Goal: Information Seeking & Learning: Check status

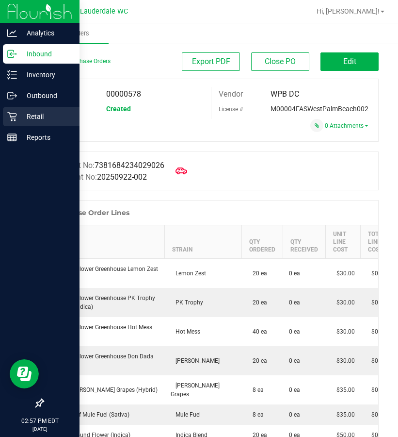
click at [23, 112] on p "Retail" at bounding box center [46, 117] width 58 height 12
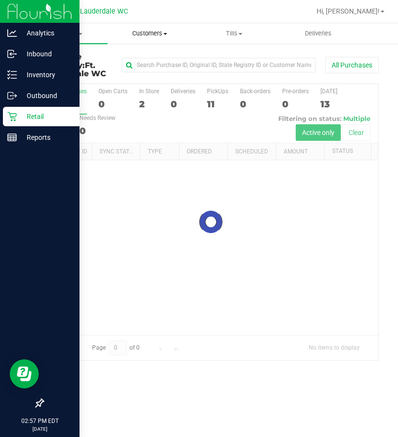
click at [150, 34] on span "Customers" at bounding box center [149, 33] width 83 height 9
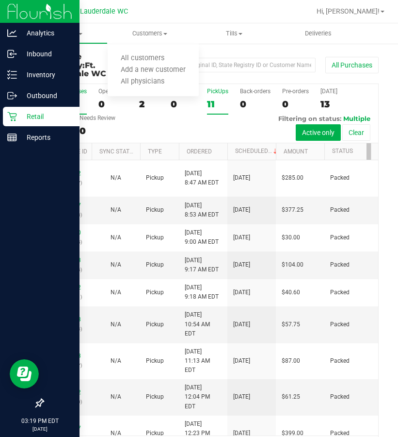
click at [210, 101] on div "11" at bounding box center [217, 103] width 21 height 11
click at [0, 0] on input "PickUps 11" at bounding box center [0, 0] width 0 height 0
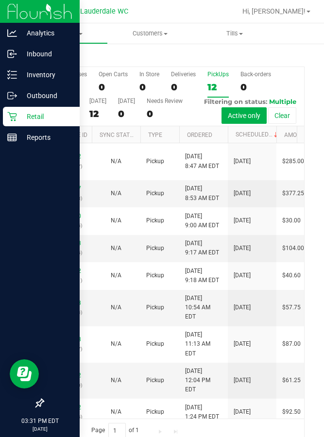
click at [221, 93] on div "12" at bounding box center [217, 86] width 21 height 11
click at [0, 0] on input "PickUps 12" at bounding box center [0, 0] width 0 height 0
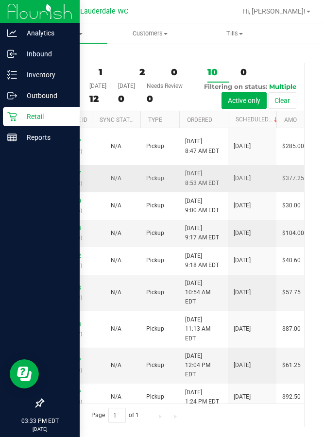
scroll to position [65, 0]
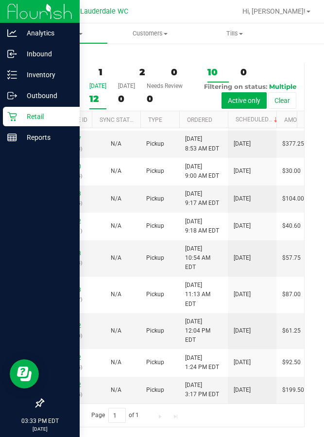
click at [98, 93] on div "12" at bounding box center [97, 98] width 17 height 11
click at [0, 0] on input "[DATE] 12" at bounding box center [0, 0] width 0 height 0
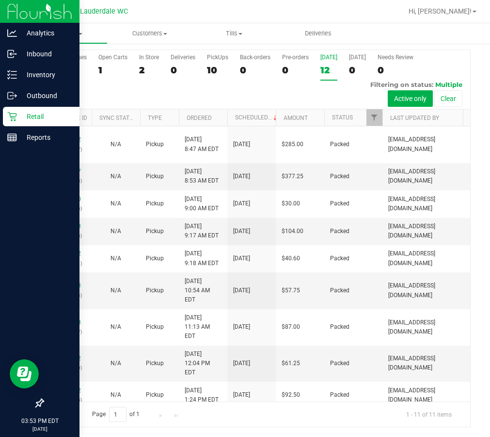
scroll to position [25, 0]
click at [214, 73] on div "10" at bounding box center [217, 70] width 21 height 11
click at [0, 0] on input "PickUps 10" at bounding box center [0, 0] width 0 height 0
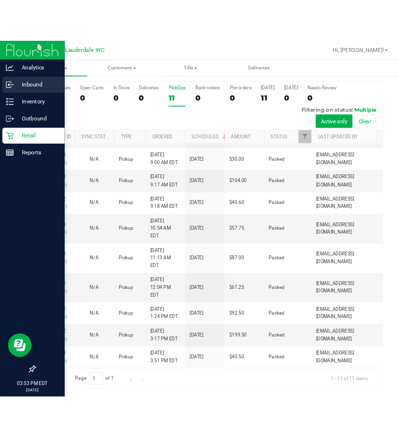
scroll to position [0, 0]
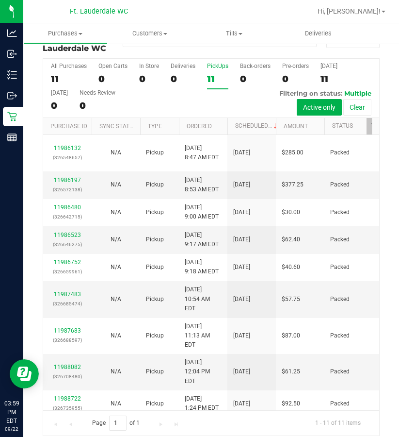
click at [224, 78] on div "11" at bounding box center [217, 78] width 21 height 11
click at [0, 0] on input "PickUps 11" at bounding box center [0, 0] width 0 height 0
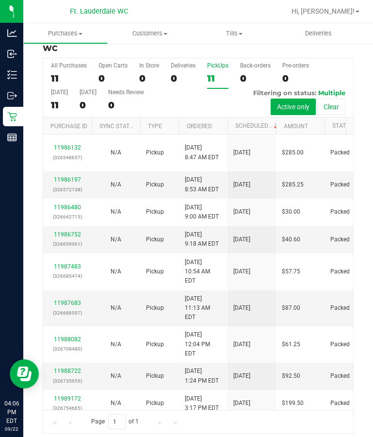
click at [212, 84] on div "11" at bounding box center [217, 78] width 21 height 11
click at [0, 0] on input "PickUps 11" at bounding box center [0, 0] width 0 height 0
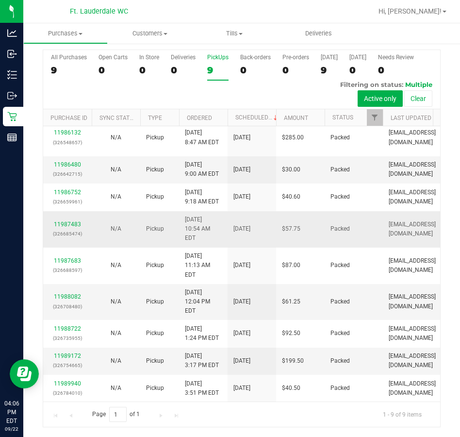
scroll to position [39, 0]
click at [209, 70] on div "9" at bounding box center [217, 70] width 21 height 11
click at [0, 0] on input "PickUps 9" at bounding box center [0, 0] width 0 height 0
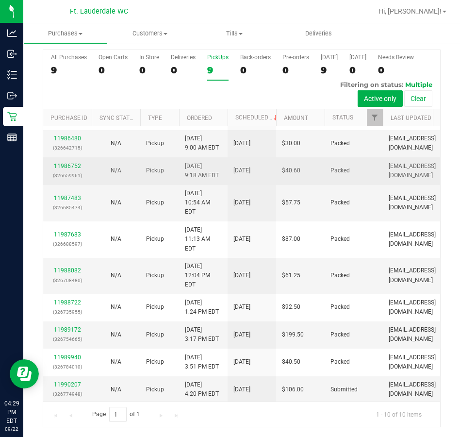
scroll to position [65, 0]
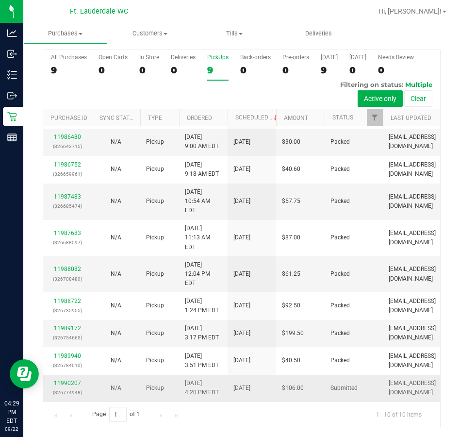
click at [71, 380] on div "All Purchases 9 Open Carts 0 In Store 0 Deliveries 0 PickUps 9 Back-orders 0 Pr…" at bounding box center [242, 237] width 398 height 377
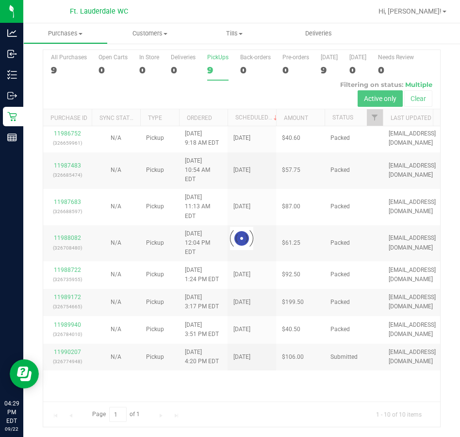
click at [71, 375] on div at bounding box center [241, 238] width 397 height 376
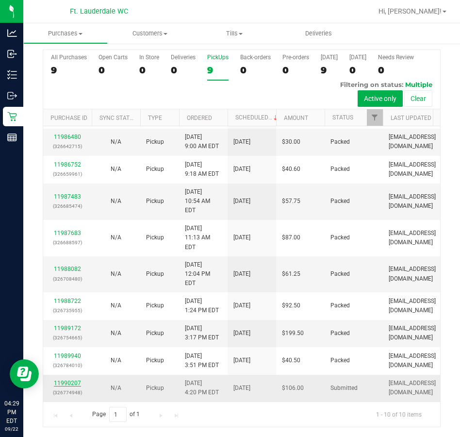
click at [79, 379] on link "11990207" at bounding box center [67, 382] width 27 height 7
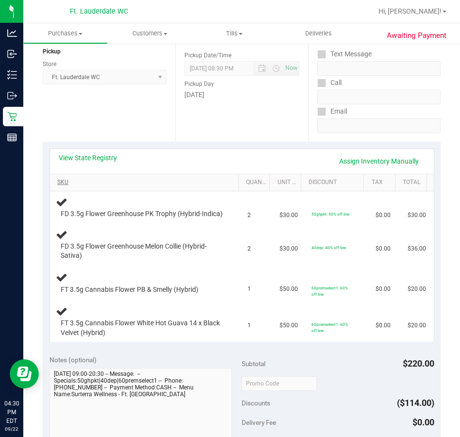
scroll to position [122, 0]
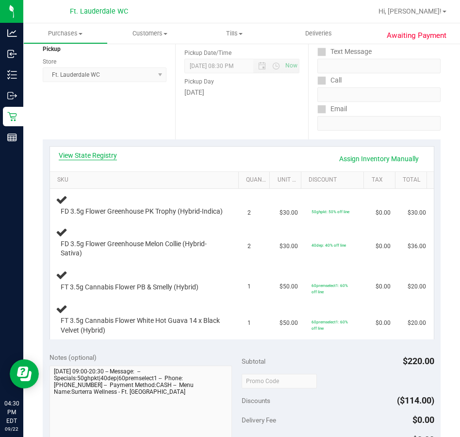
click at [98, 152] on link "View State Registry" at bounding box center [88, 155] width 58 height 10
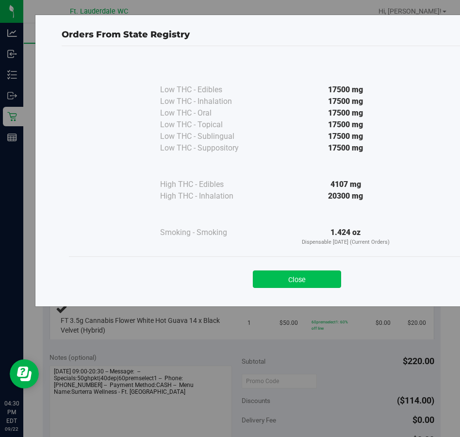
click at [291, 282] on button "Close" at bounding box center [297, 278] width 88 height 17
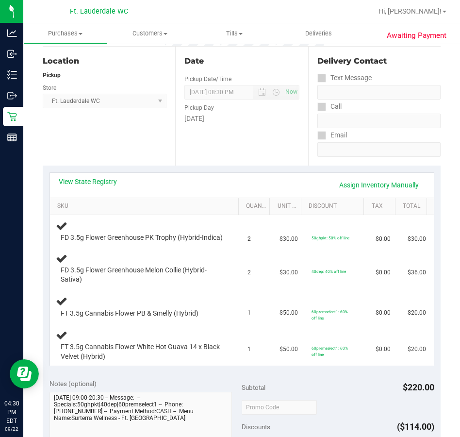
scroll to position [97, 0]
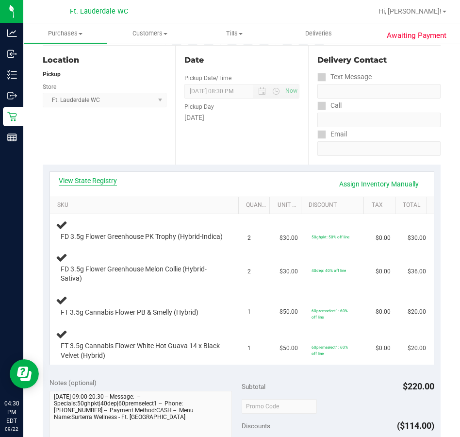
click at [80, 177] on link "View State Registry" at bounding box center [88, 181] width 58 height 10
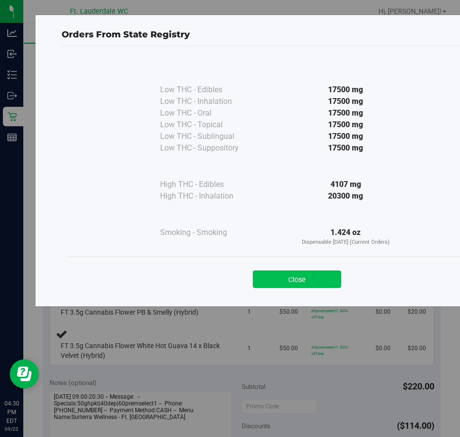
click at [288, 286] on button "Close" at bounding box center [297, 278] width 88 height 17
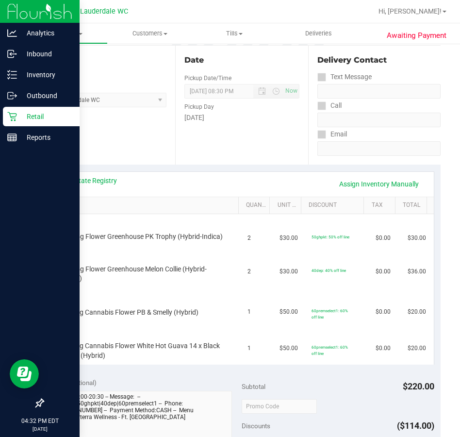
click at [5, 117] on div "Retail" at bounding box center [41, 116] width 77 height 19
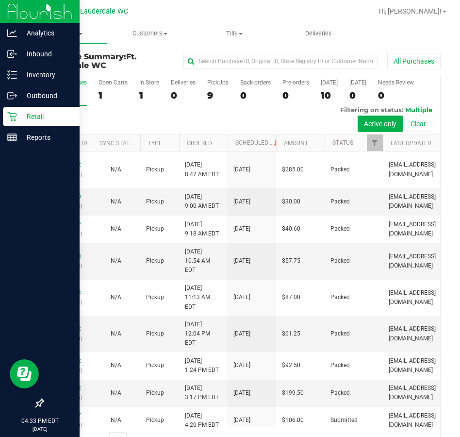
click at [39, 119] on p "Retail" at bounding box center [46, 117] width 58 height 12
click at [41, 405] on icon at bounding box center [39, 402] width 9 height 9
click at [35, 404] on input "checkbox" at bounding box center [35, 404] width 0 height 0
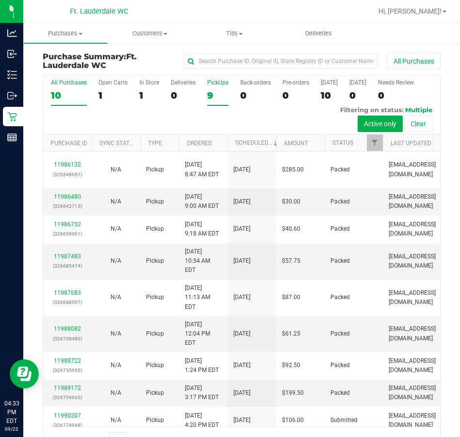
click at [217, 89] on label "PickUps 9" at bounding box center [217, 92] width 21 height 27
click at [0, 0] on input "PickUps 9" at bounding box center [0, 0] width 0 height 0
click at [217, 95] on div "9" at bounding box center [217, 95] width 21 height 11
click at [0, 0] on input "PickUps 9" at bounding box center [0, 0] width 0 height 0
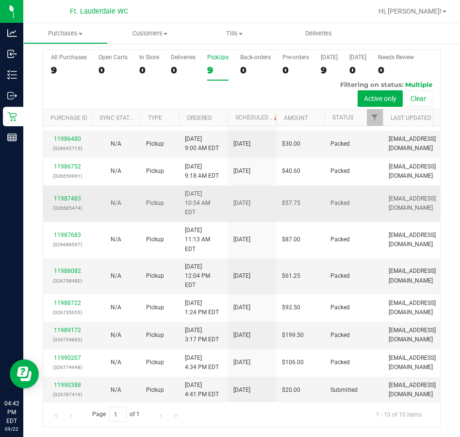
scroll to position [65, 0]
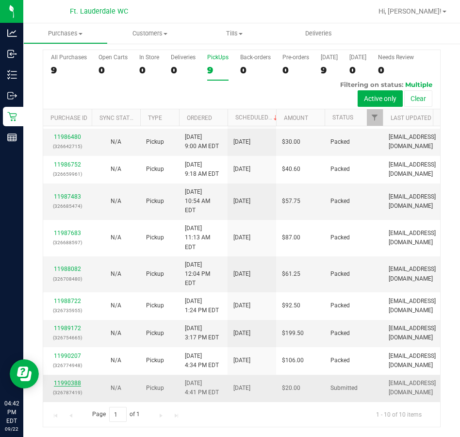
click at [80, 379] on link "11990388" at bounding box center [67, 382] width 27 height 7
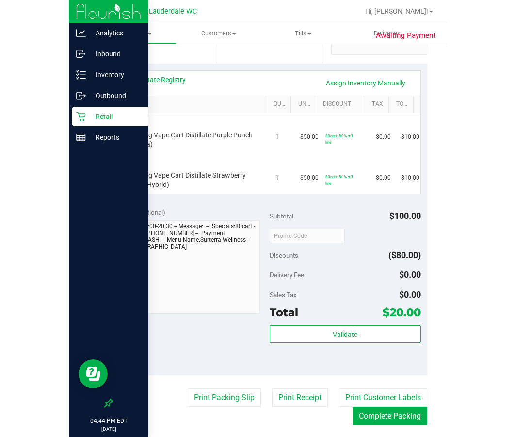
scroll to position [232, 0]
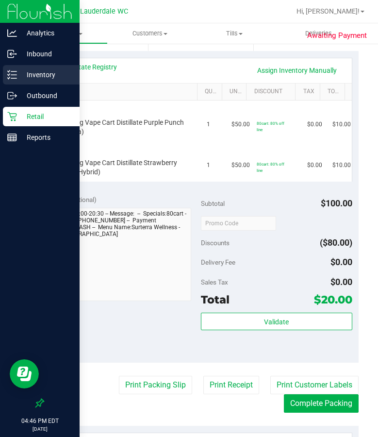
click at [18, 73] on p "Inventory" at bounding box center [46, 75] width 58 height 12
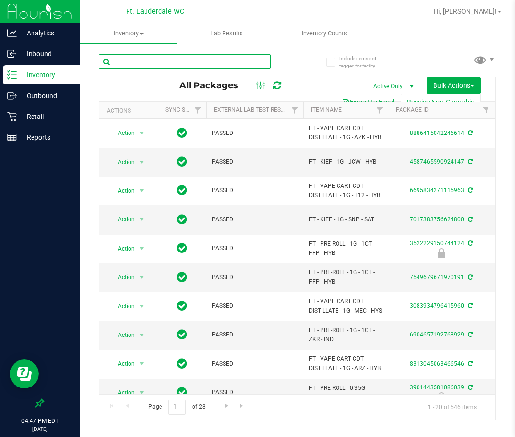
click at [157, 60] on input "text" at bounding box center [185, 61] width 172 height 15
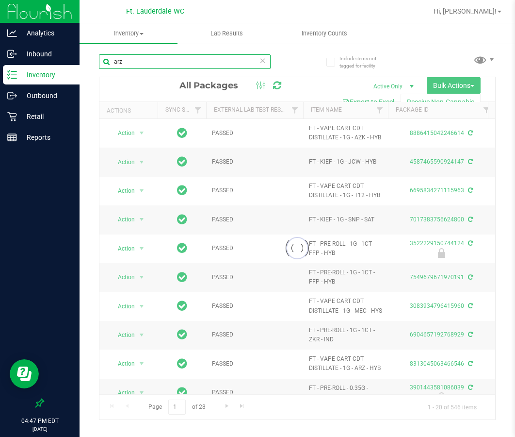
type input "arz"
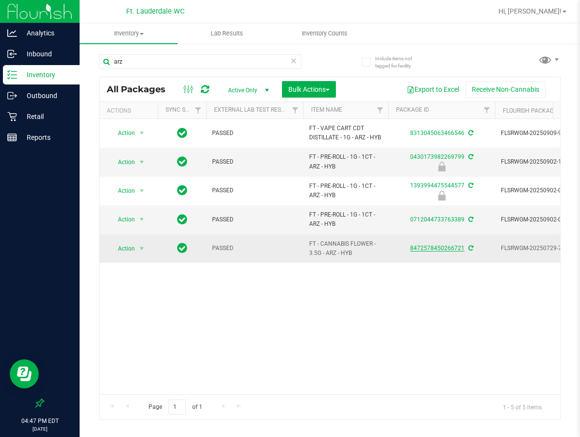
click at [436, 249] on link "8472578450266721" at bounding box center [437, 247] width 54 height 7
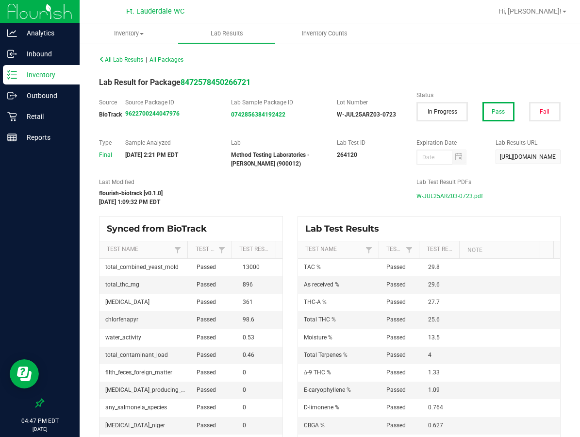
click at [455, 195] on span "W-JUL25ARZ03-0723.pdf" at bounding box center [449, 196] width 66 height 15
click at [11, 75] on line at bounding box center [13, 75] width 5 height 0
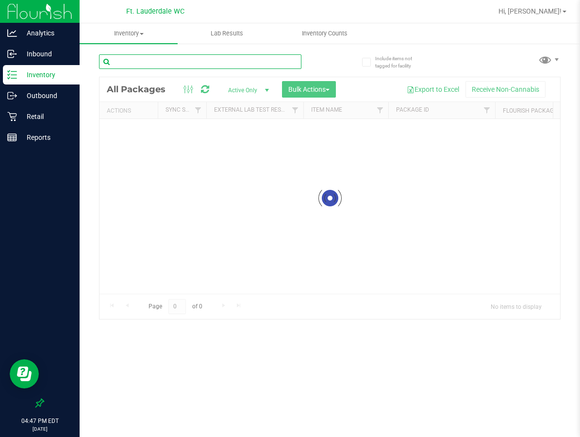
click at [133, 55] on input "text" at bounding box center [200, 61] width 202 height 15
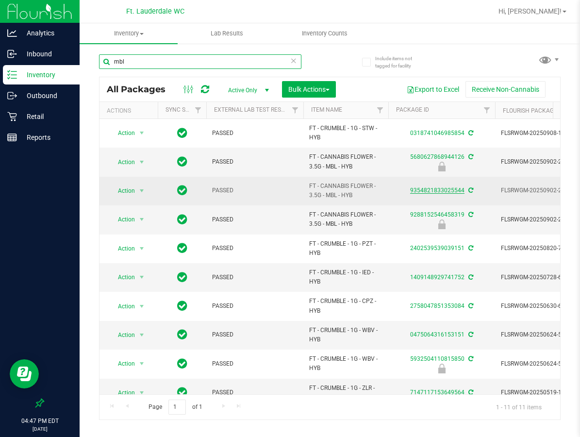
type input "mbl"
click at [424, 190] on link "9354821833025544" at bounding box center [437, 190] width 54 height 7
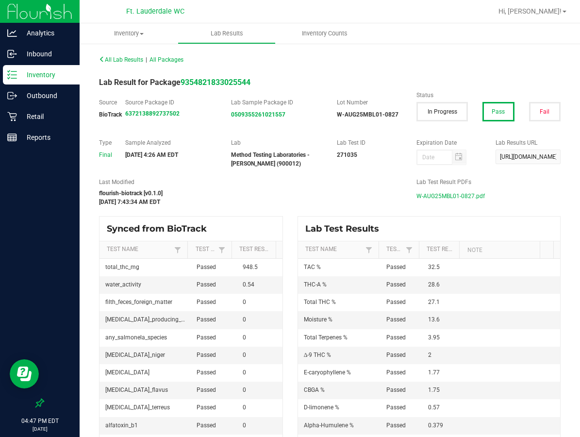
click at [443, 197] on span "W-AUG25MBL01-0827.pdf" at bounding box center [450, 196] width 68 height 15
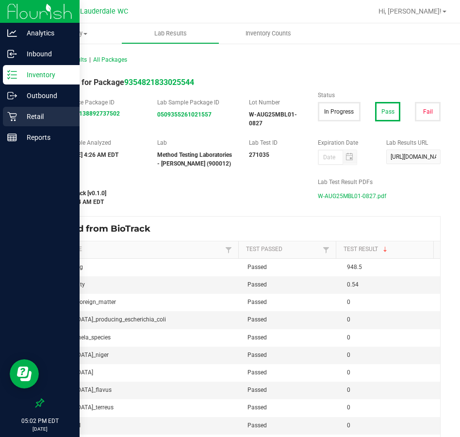
click at [21, 115] on p "Retail" at bounding box center [46, 117] width 58 height 12
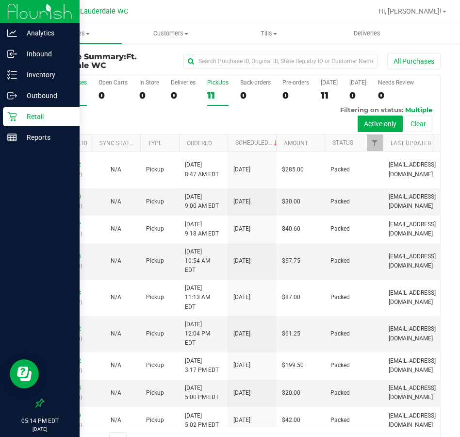
click at [213, 98] on div "11" at bounding box center [217, 95] width 21 height 11
click at [0, 0] on input "PickUps 11" at bounding box center [0, 0] width 0 height 0
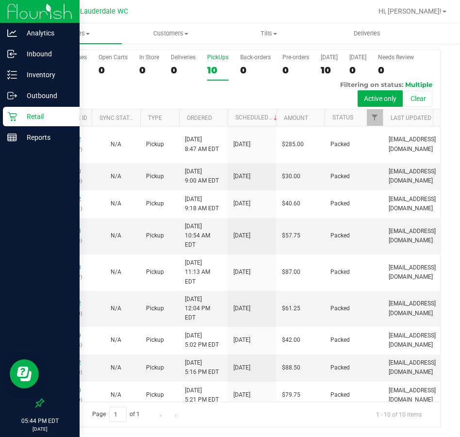
click at [216, 69] on div "10" at bounding box center [217, 70] width 21 height 11
click at [0, 0] on input "PickUps 10" at bounding box center [0, 0] width 0 height 0
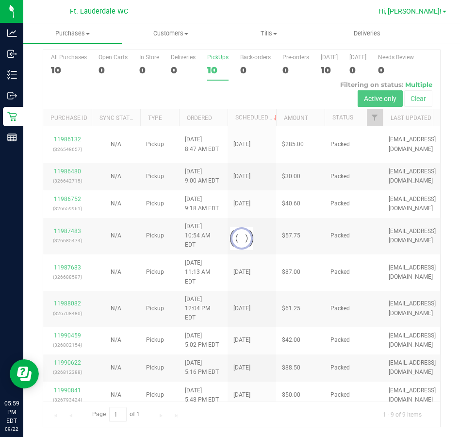
click at [436, 16] on link "Hi, [PERSON_NAME]!" at bounding box center [413, 11] width 76 height 10
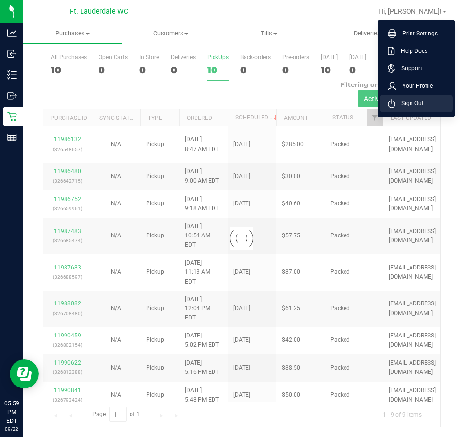
click at [424, 107] on li "Sign Out" at bounding box center [416, 103] width 73 height 17
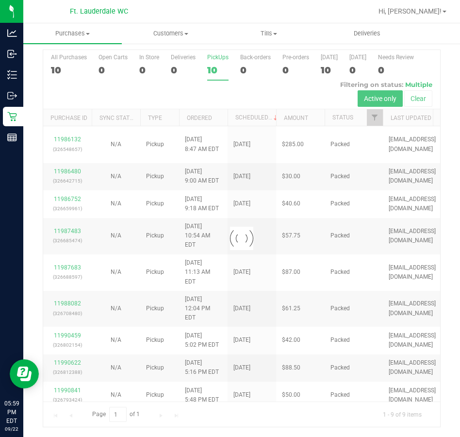
scroll to position [2, 0]
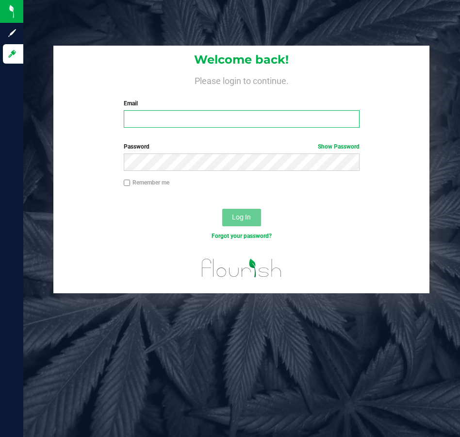
click at [227, 117] on input "Email" at bounding box center [242, 118] width 236 height 17
type input "[EMAIL_ADDRESS][DOMAIN_NAME]"
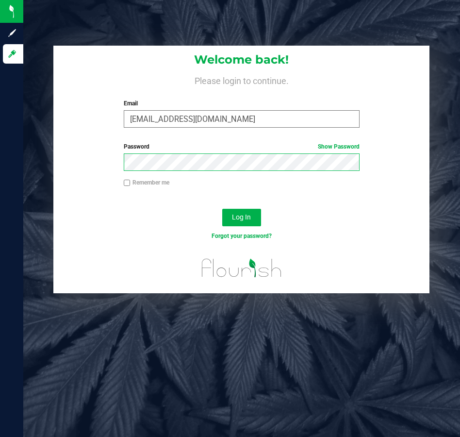
click at [222, 209] on button "Log In" at bounding box center [241, 217] width 39 height 17
